Goal: Check status: Check status

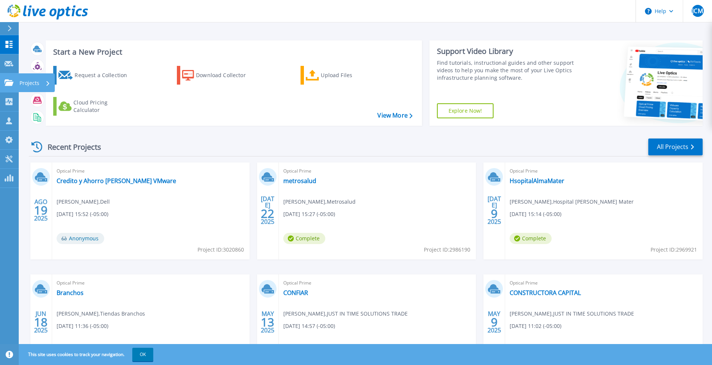
click at [13, 80] on icon at bounding box center [8, 82] width 9 height 6
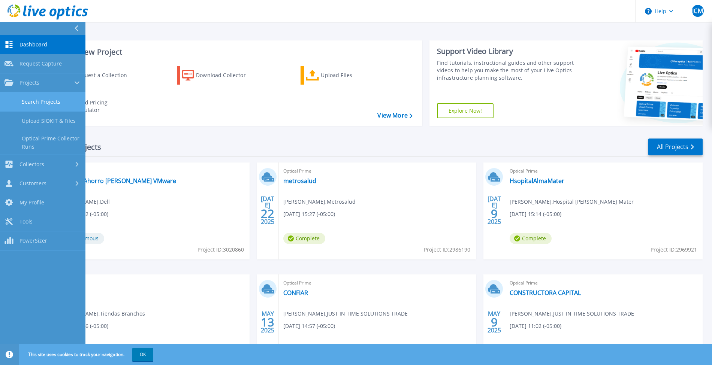
click at [43, 94] on link "Search Projects" at bounding box center [42, 102] width 85 height 19
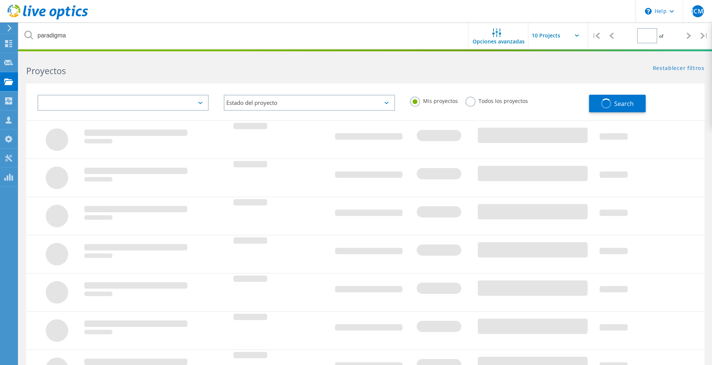
type input "1"
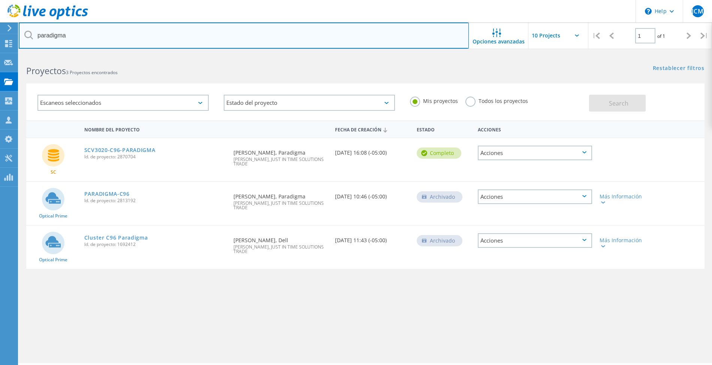
drag, startPoint x: 79, startPoint y: 34, endPoint x: 0, endPoint y: 25, distance: 79.2
click at [0, 54] on div "\n Help Explore Helpful Articles Contact Support JCM Asociado de canal [PERSON_…" at bounding box center [356, 220] width 712 height 332
type input "p"
type input "branchos"
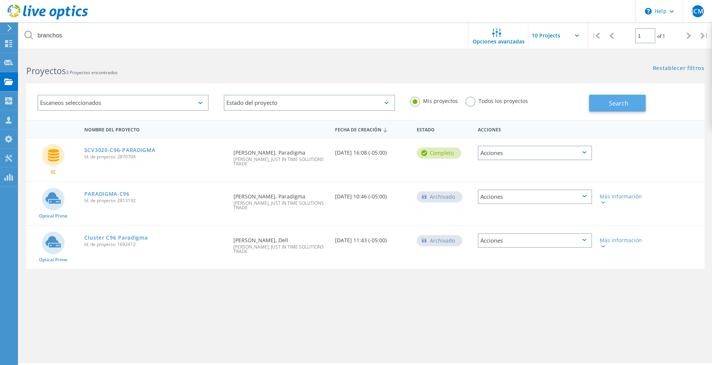
click at [619, 102] on span "Search" at bounding box center [618, 103] width 19 height 8
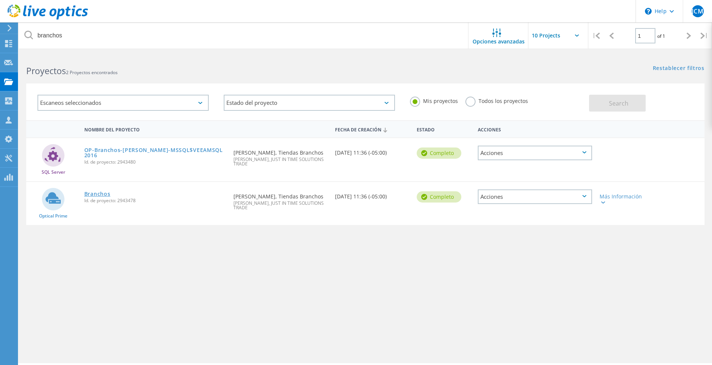
click at [92, 191] on link "Branchos" at bounding box center [97, 193] width 26 height 5
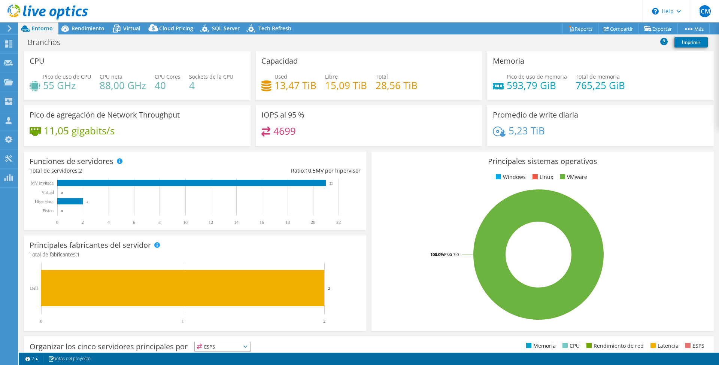
select select "USEast"
select select "USD"
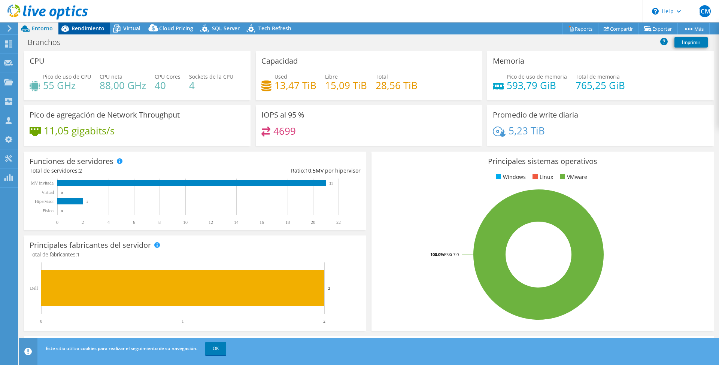
click at [91, 31] on span "Rendimiento" at bounding box center [88, 28] width 33 height 7
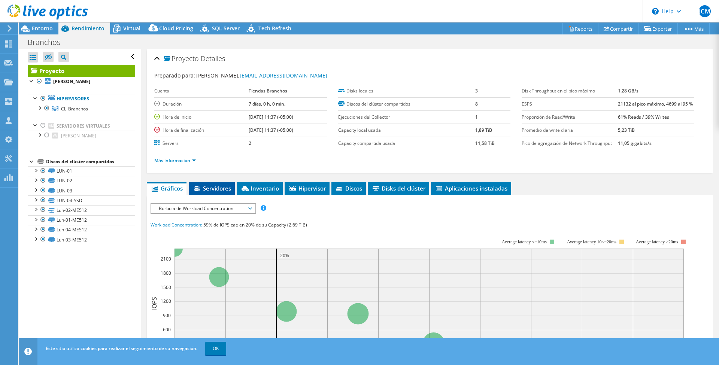
click at [211, 192] on span "Servidores" at bounding box center [212, 188] width 38 height 7
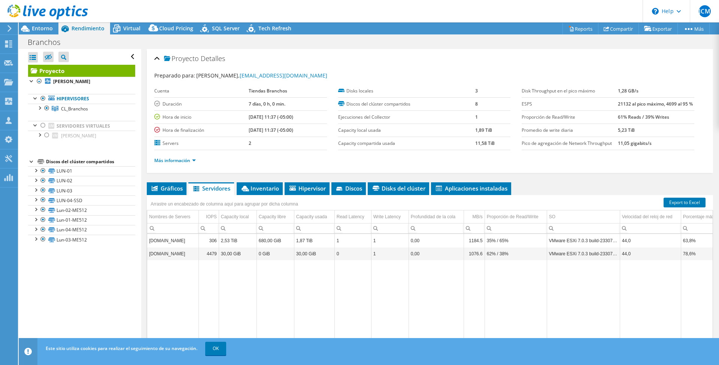
drag, startPoint x: 412, startPoint y: 364, endPoint x: 471, endPoint y: 366, distance: 59.2
click at [471, 365] on html "JCM Asociado de canal Juan C Mira juan.mira@jitsolutions.com.co JUST IN TIME SO…" at bounding box center [359, 182] width 719 height 365
